Goal: Navigation & Orientation: Find specific page/section

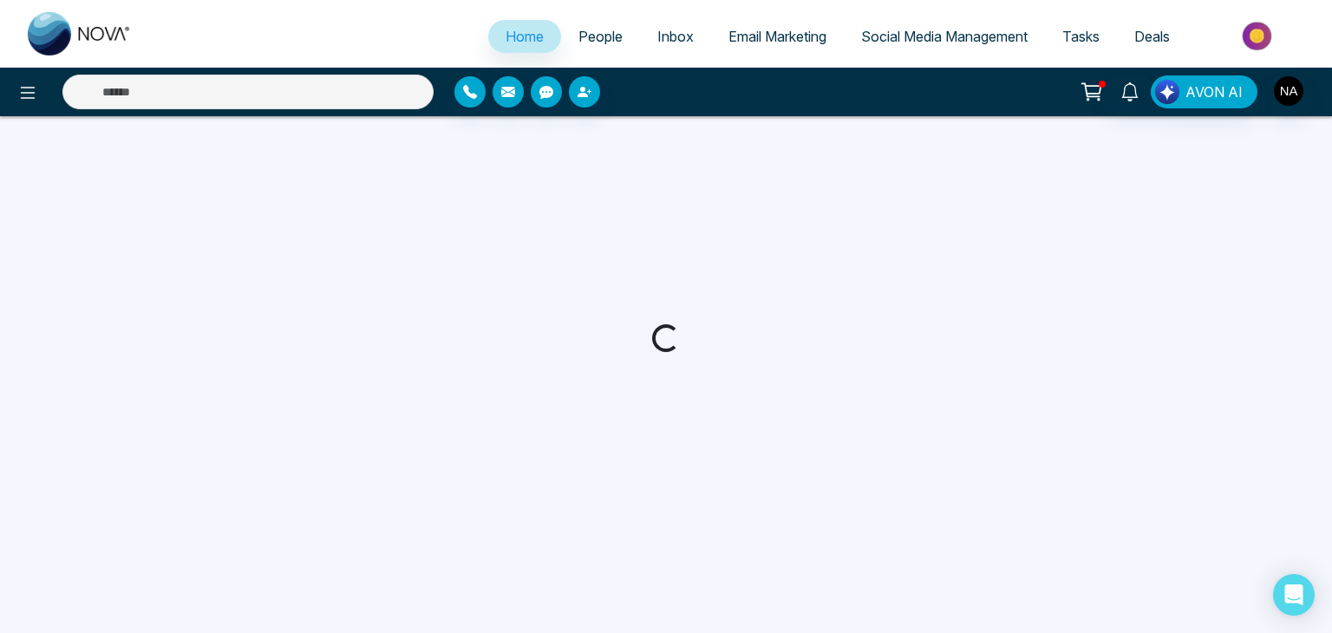
select select "*"
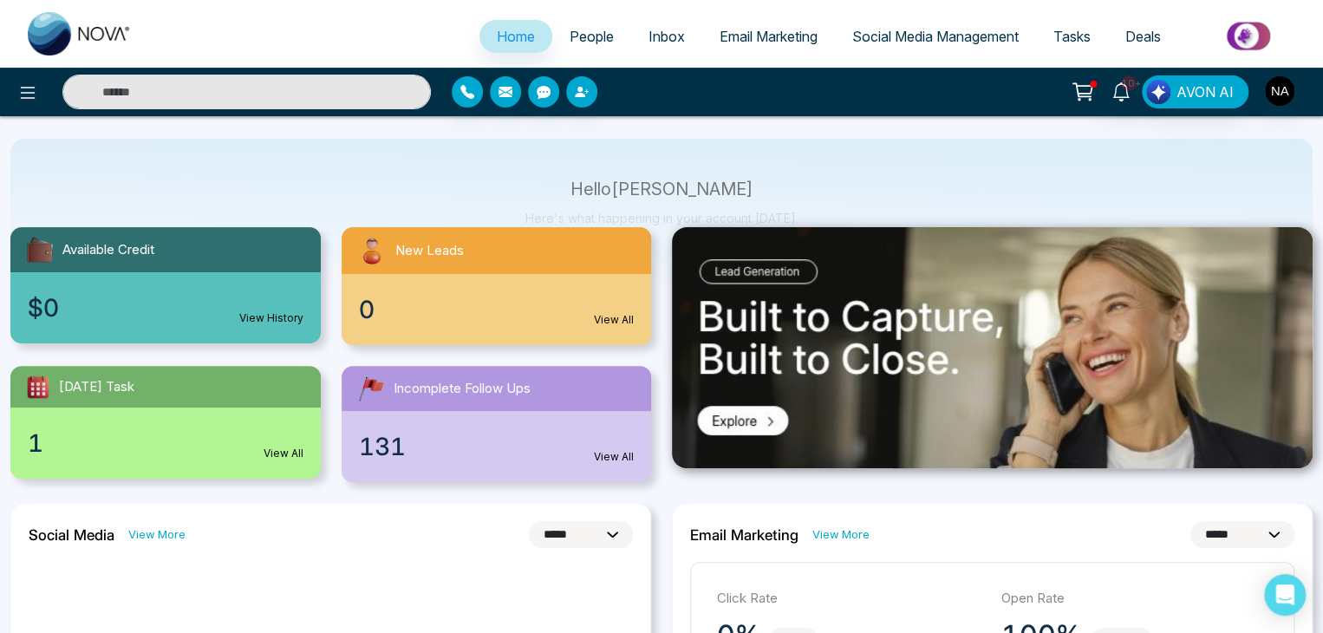
scroll to position [115, 0]
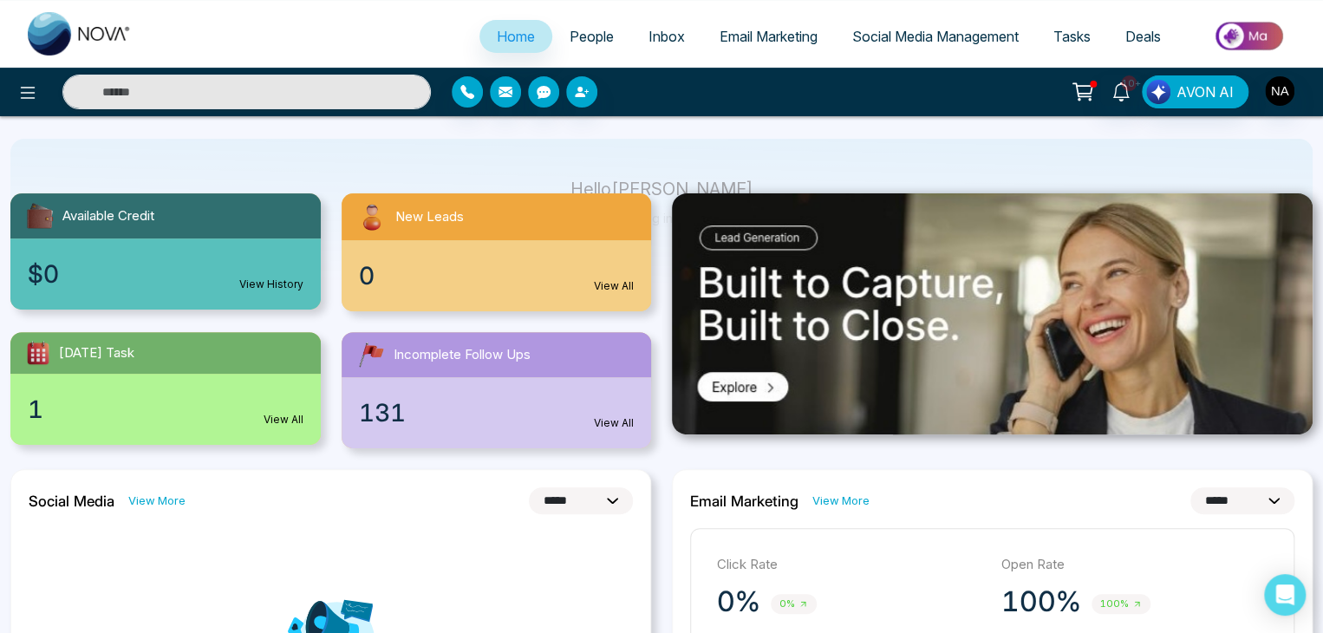
click at [577, 30] on span "People" at bounding box center [592, 36] width 44 height 17
